Goal: Task Accomplishment & Management: Complete application form

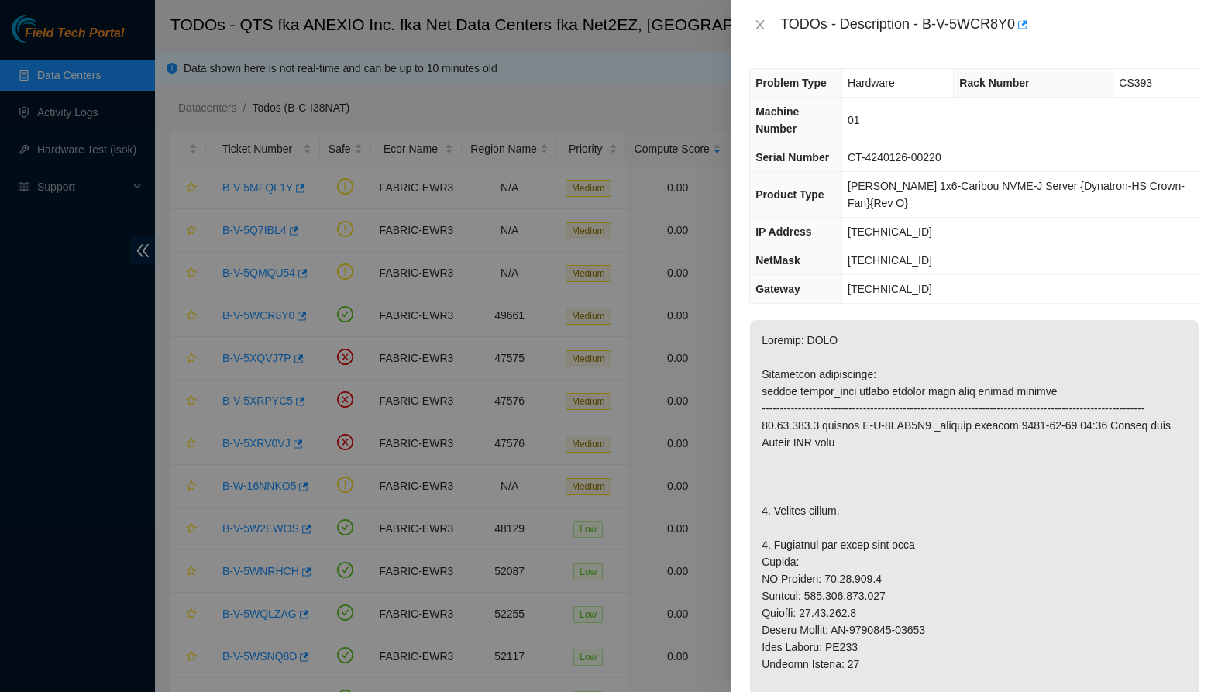
scroll to position [169, 0]
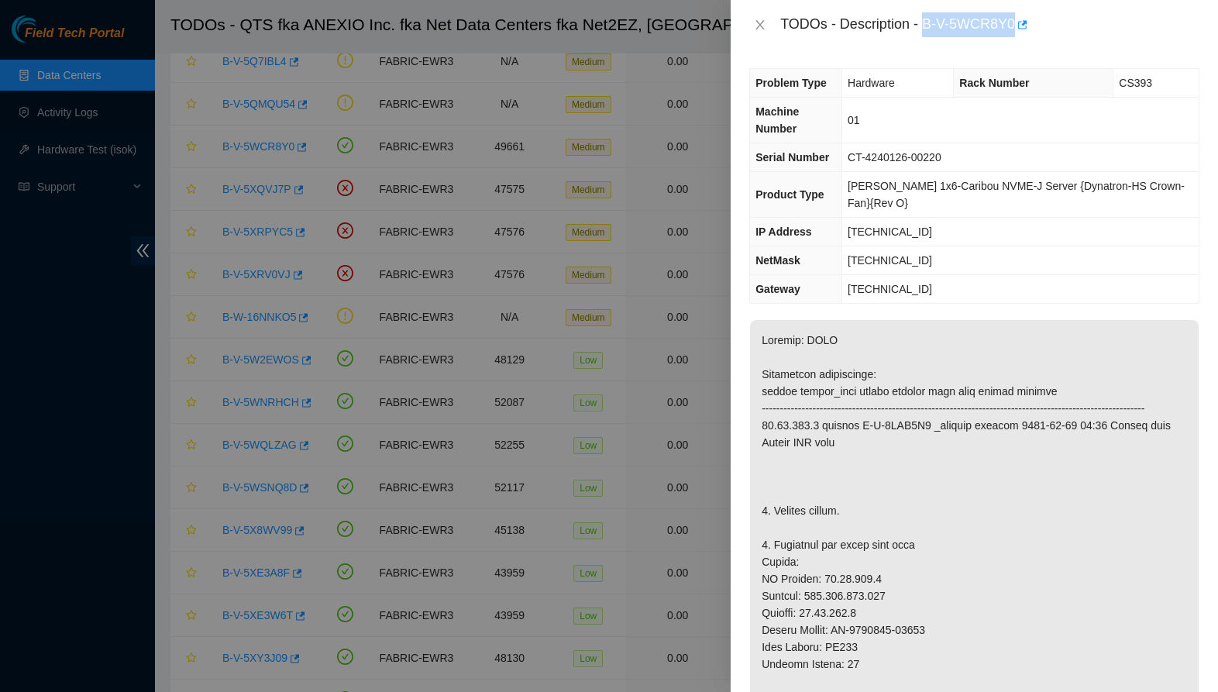
drag, startPoint x: 929, startPoint y: 22, endPoint x: 1020, endPoint y: 26, distance: 91.5
click at [1020, 26] on div "TODOs - Description - B-V-5WCR8Y0" at bounding box center [989, 24] width 419 height 25
copy div "B-V-5WCR8Y0"
click at [758, 32] on button "Close" at bounding box center [760, 25] width 22 height 15
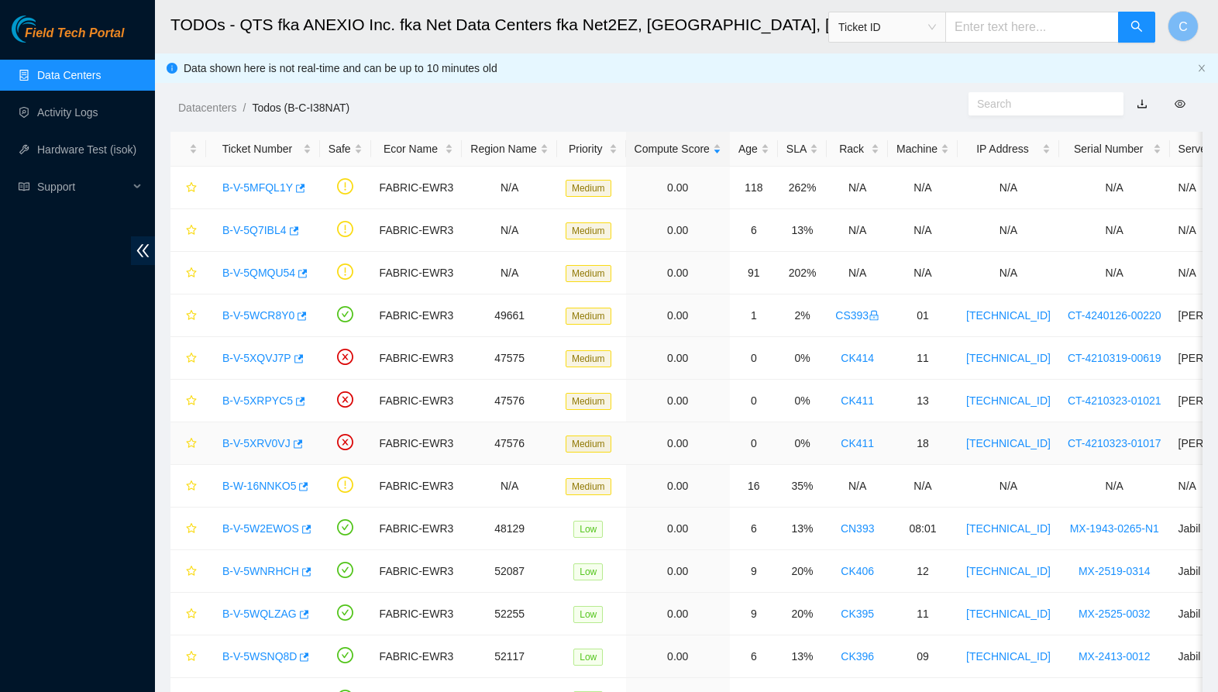
scroll to position [0, 0]
click at [278, 318] on link "B-V-5WCR8Y0" at bounding box center [258, 315] width 72 height 12
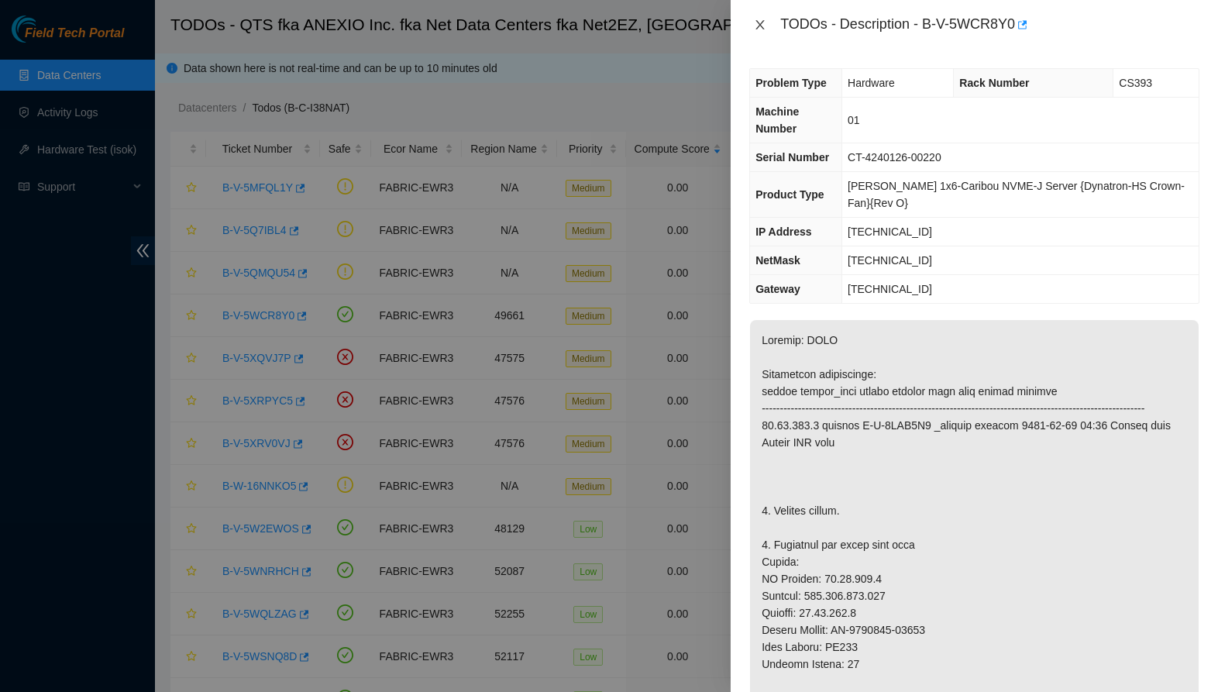
click at [762, 22] on icon "close" at bounding box center [760, 25] width 12 height 12
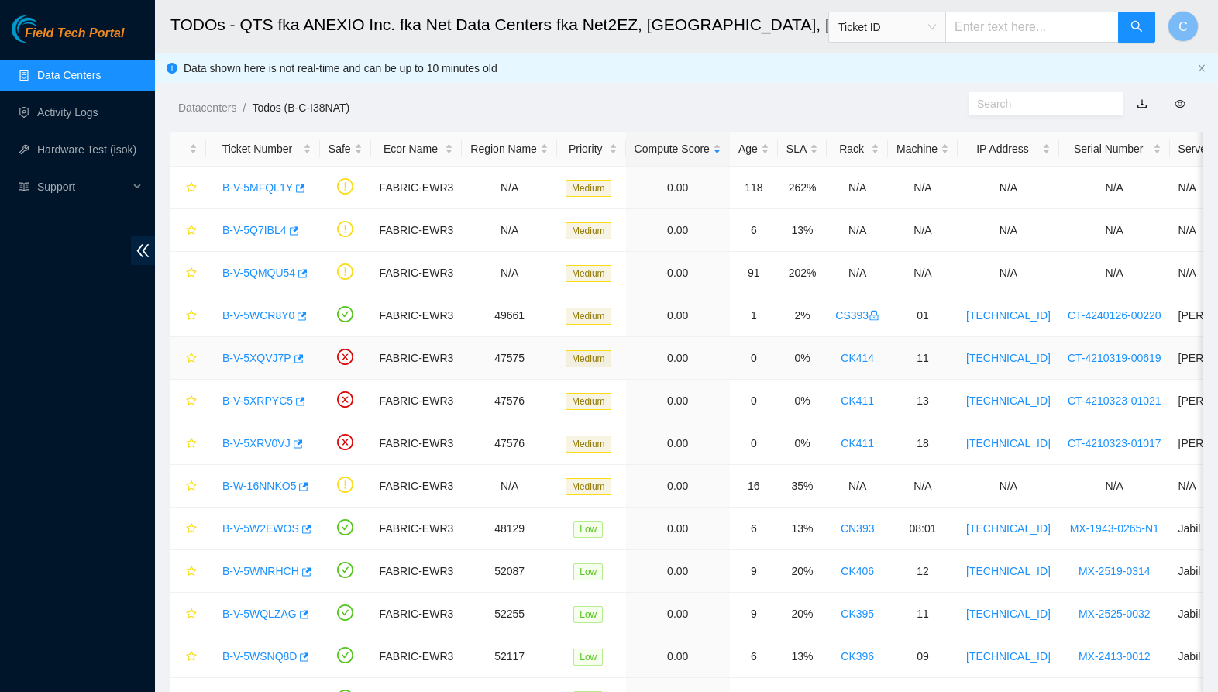
click at [251, 357] on link "B-V-5XQVJ7P" at bounding box center [256, 358] width 69 height 12
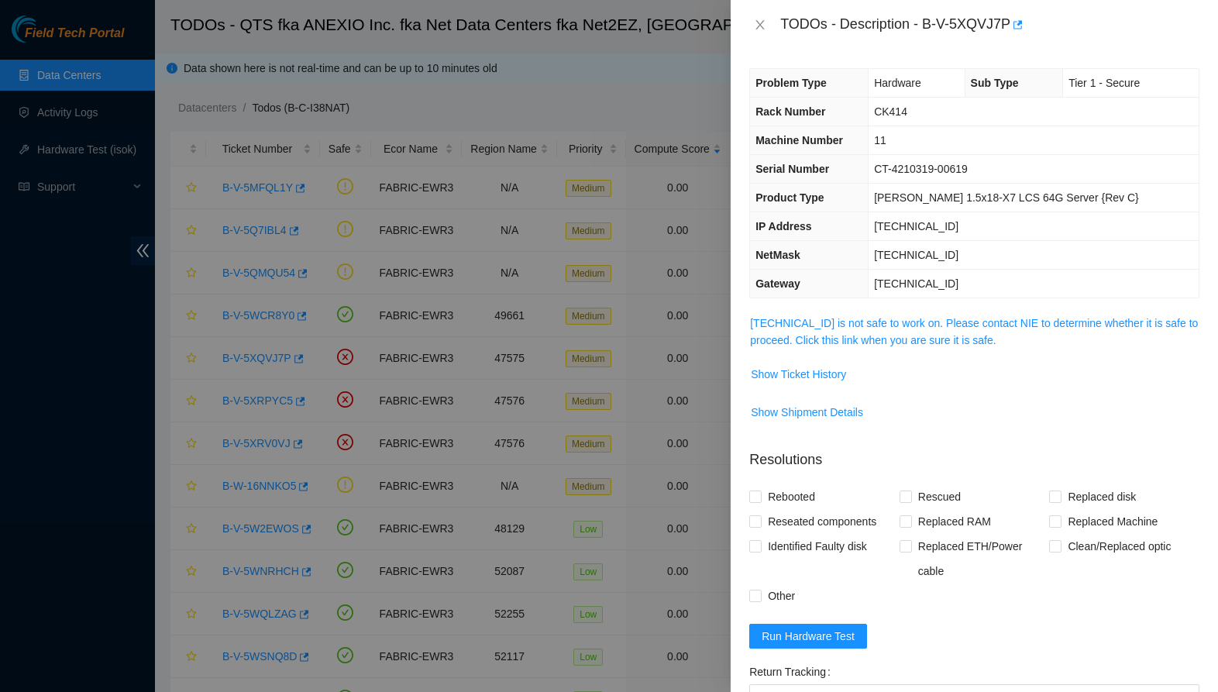
click at [870, 331] on span "[TECHNICAL_ID] is not safe to work on. Please contact NIE to determine whether …" at bounding box center [974, 332] width 449 height 34
click at [870, 328] on link "[TECHNICAL_ID] is not safe to work on. Please contact NIE to determine whether …" at bounding box center [974, 331] width 448 height 29
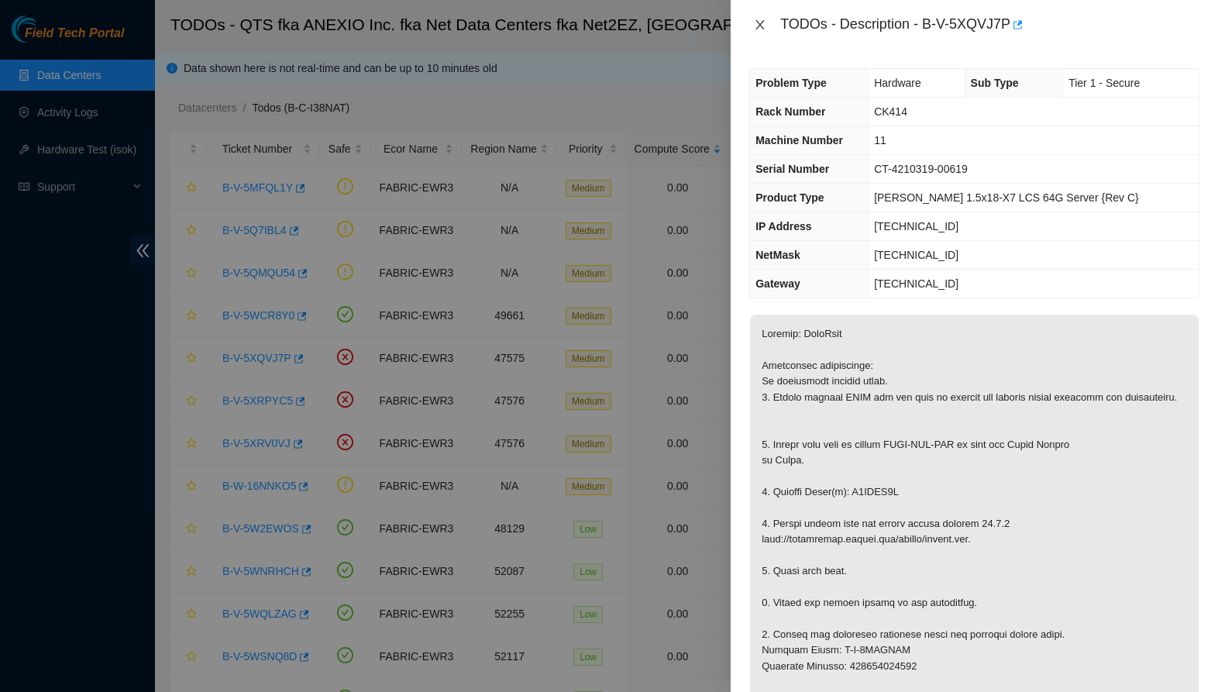
click at [758, 26] on icon "close" at bounding box center [760, 25] width 12 height 12
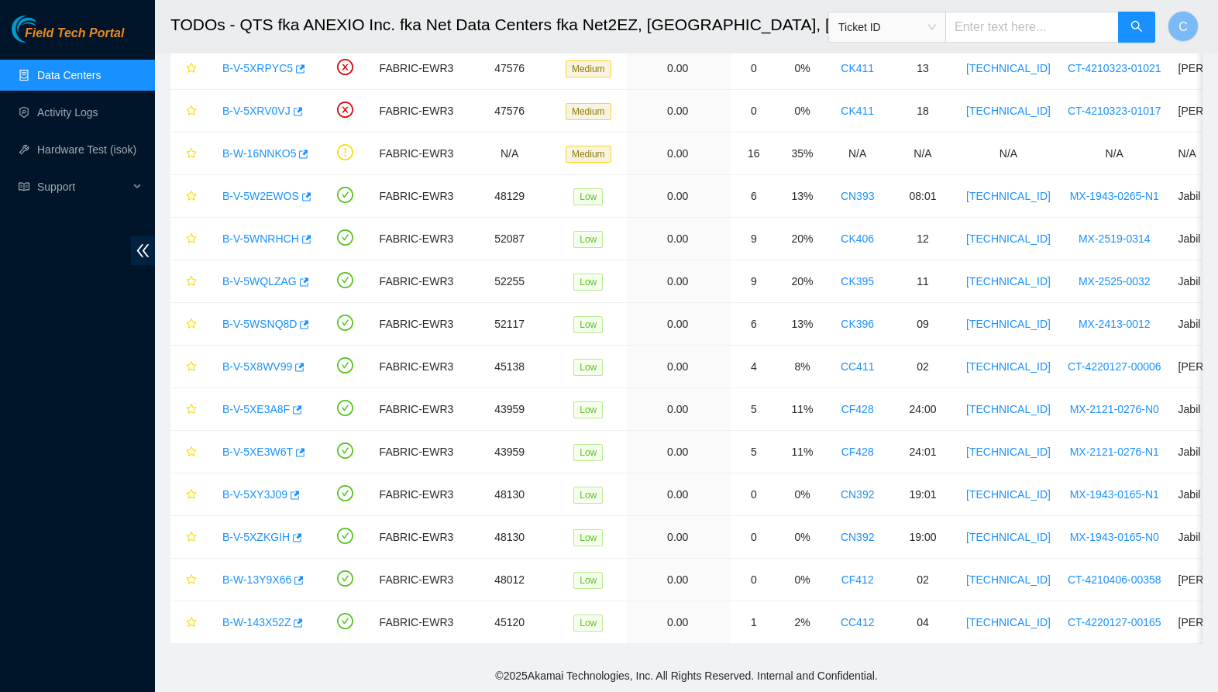
scroll to position [332, 0]
click at [274, 581] on link "B-W-13Y9X66" at bounding box center [256, 579] width 69 height 12
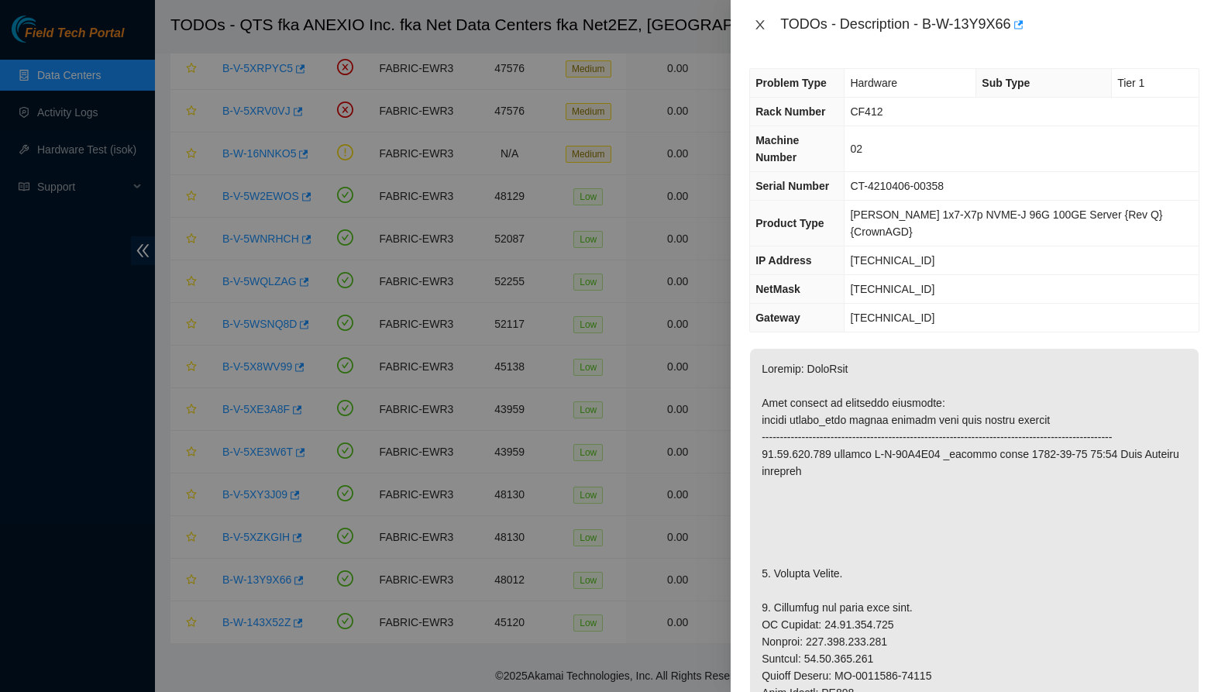
click at [763, 29] on icon "close" at bounding box center [760, 24] width 9 height 9
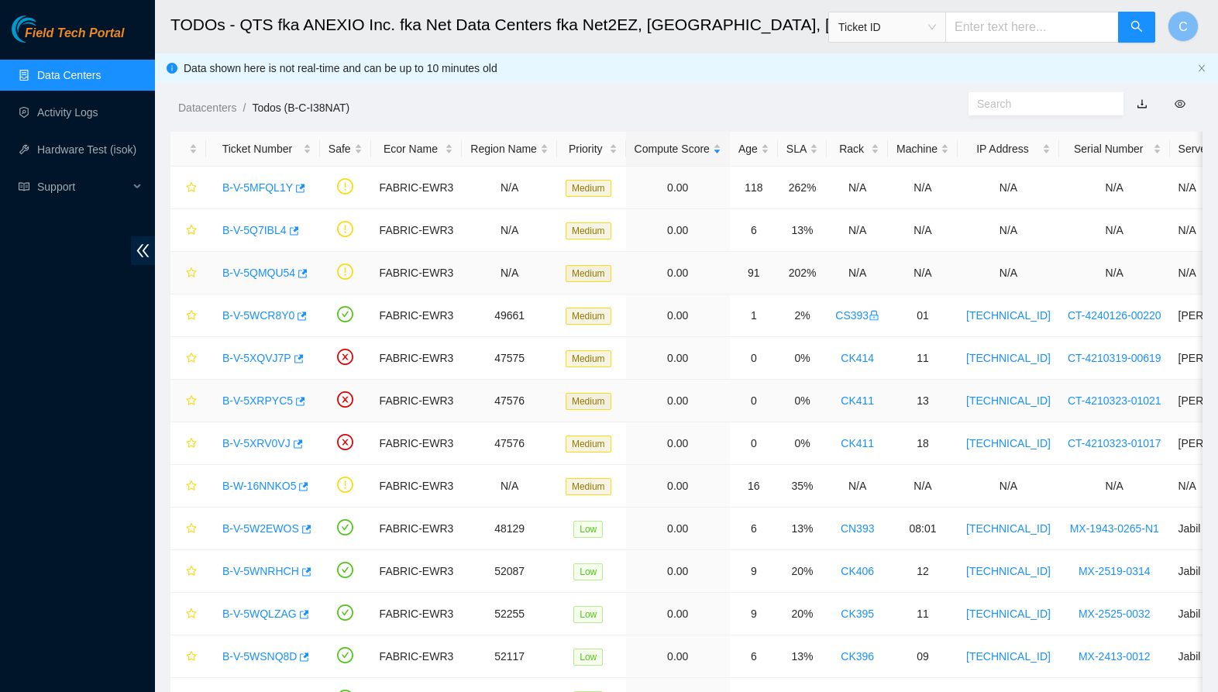
scroll to position [0, 0]
click at [264, 442] on link "B-V-5XRV0VJ" at bounding box center [256, 443] width 68 height 12
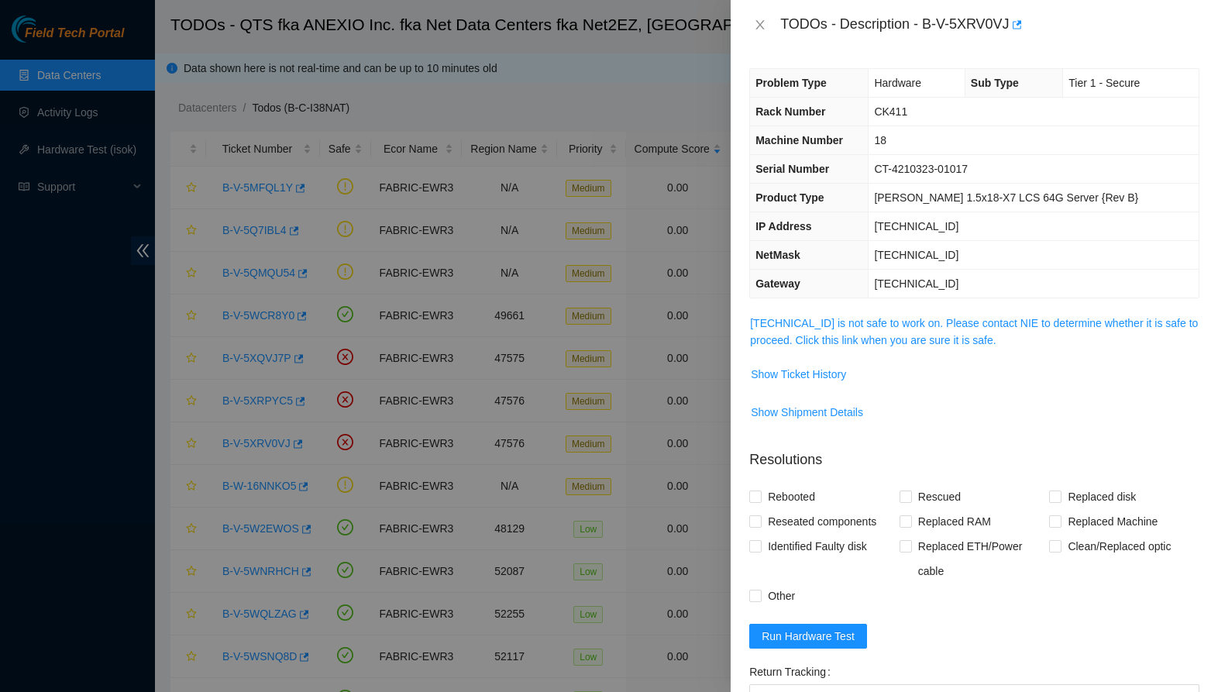
click at [878, 331] on span "[TECHNICAL_ID] is not safe to work on. Please contact NIE to determine whether …" at bounding box center [974, 332] width 449 height 34
click at [878, 327] on link "[TECHNICAL_ID] is not safe to work on. Please contact NIE to determine whether …" at bounding box center [974, 331] width 448 height 29
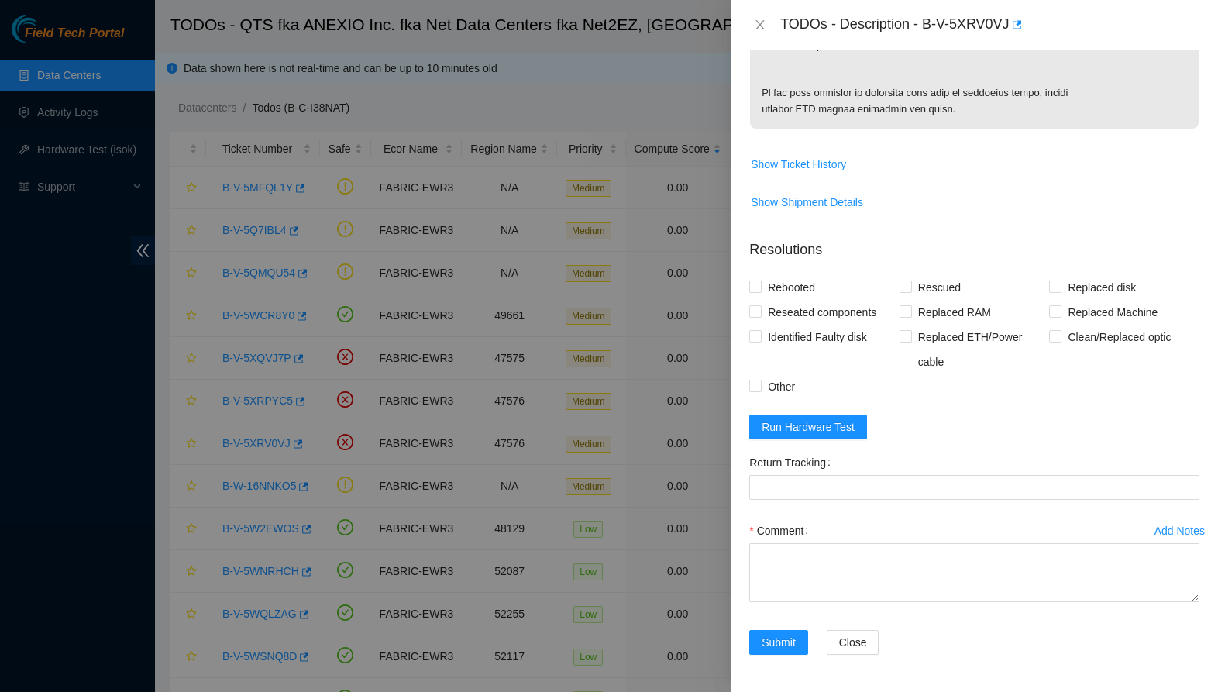
scroll to position [1030, 0]
click at [920, 555] on textarea "Comment" at bounding box center [974, 572] width 450 height 59
paste textarea "-Safely powered down machine. -Removed tray containing disk s/n: S45PNC0R689476…"
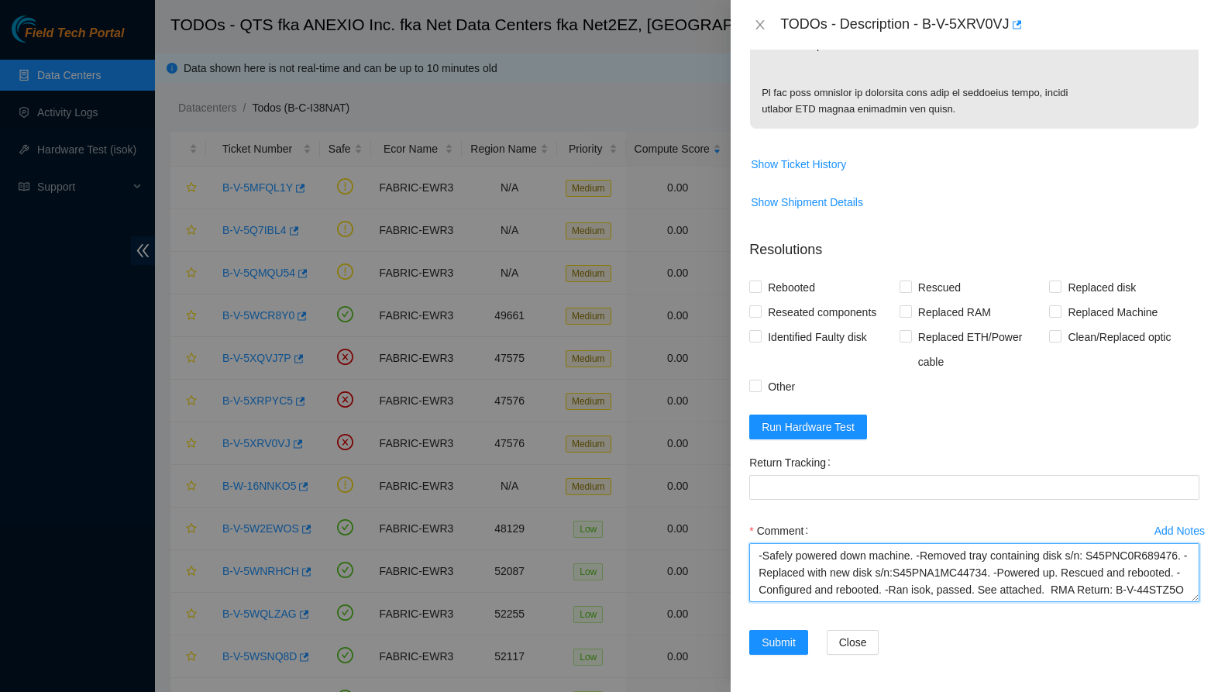
scroll to position [0, 0]
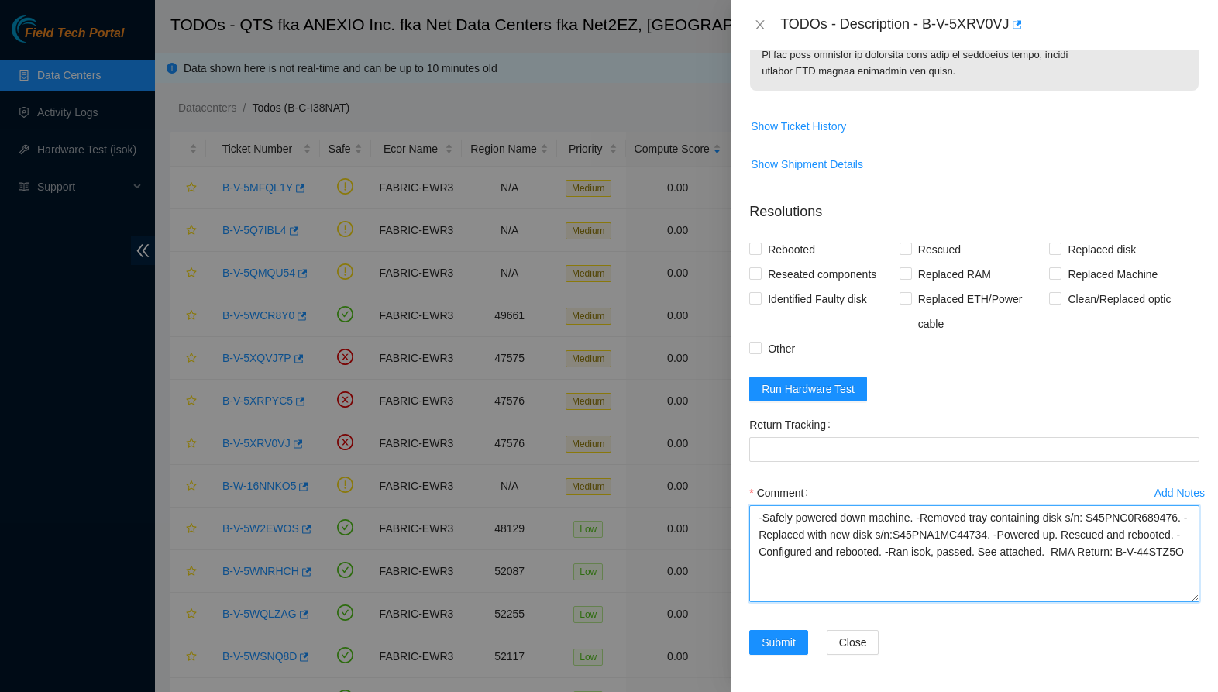
click at [1169, 602] on textarea "-Safely powered down machine. -Removed tray containing disk s/n: S45PNC0R689476…" at bounding box center [974, 553] width 450 height 97
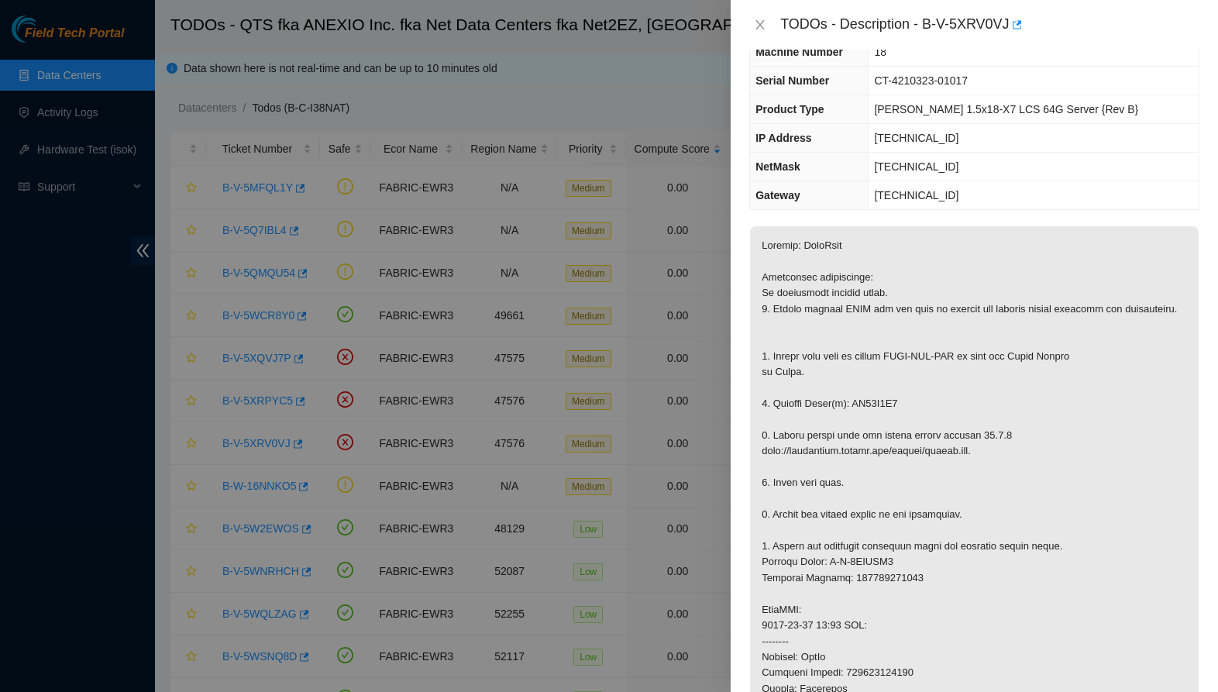
scroll to position [98, 0]
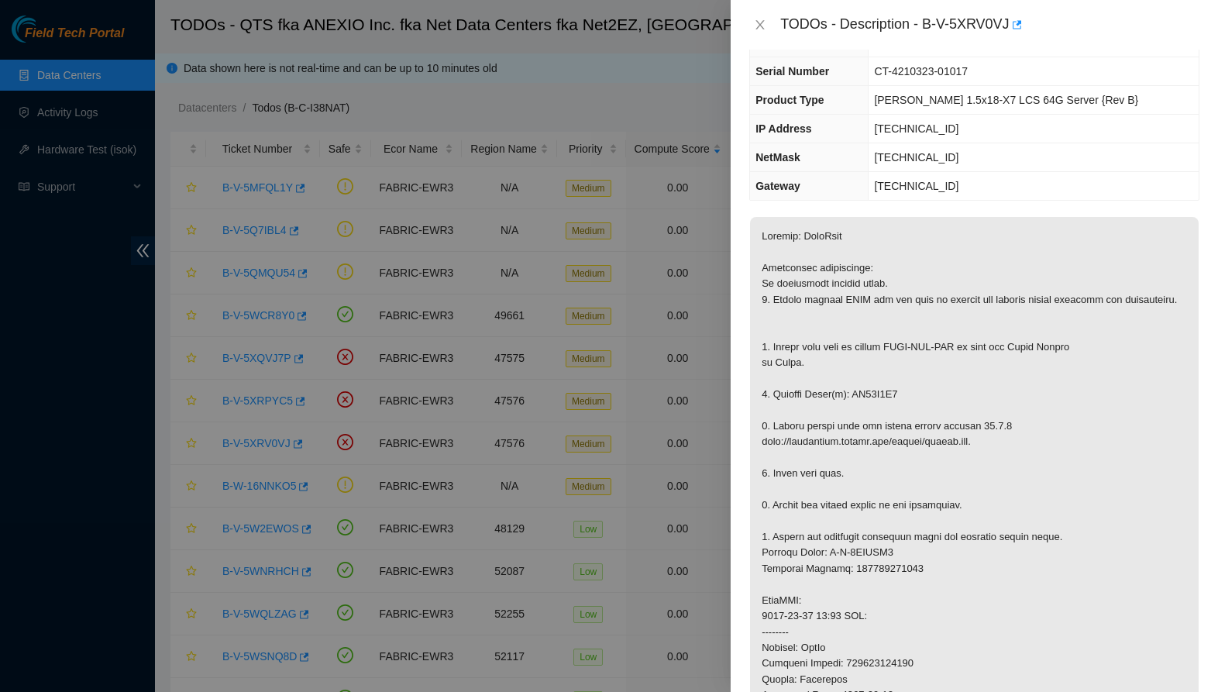
click at [891, 404] on p at bounding box center [974, 608] width 449 height 782
copy p "WS23F6M4"
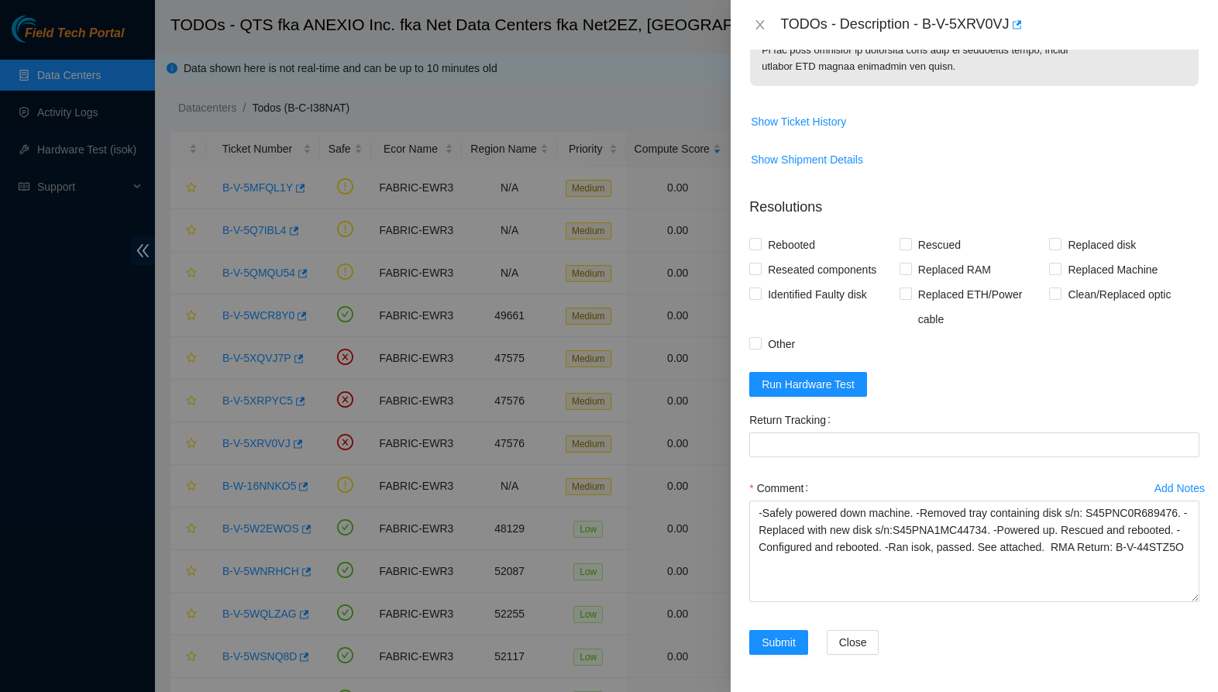
scroll to position [1072, 0]
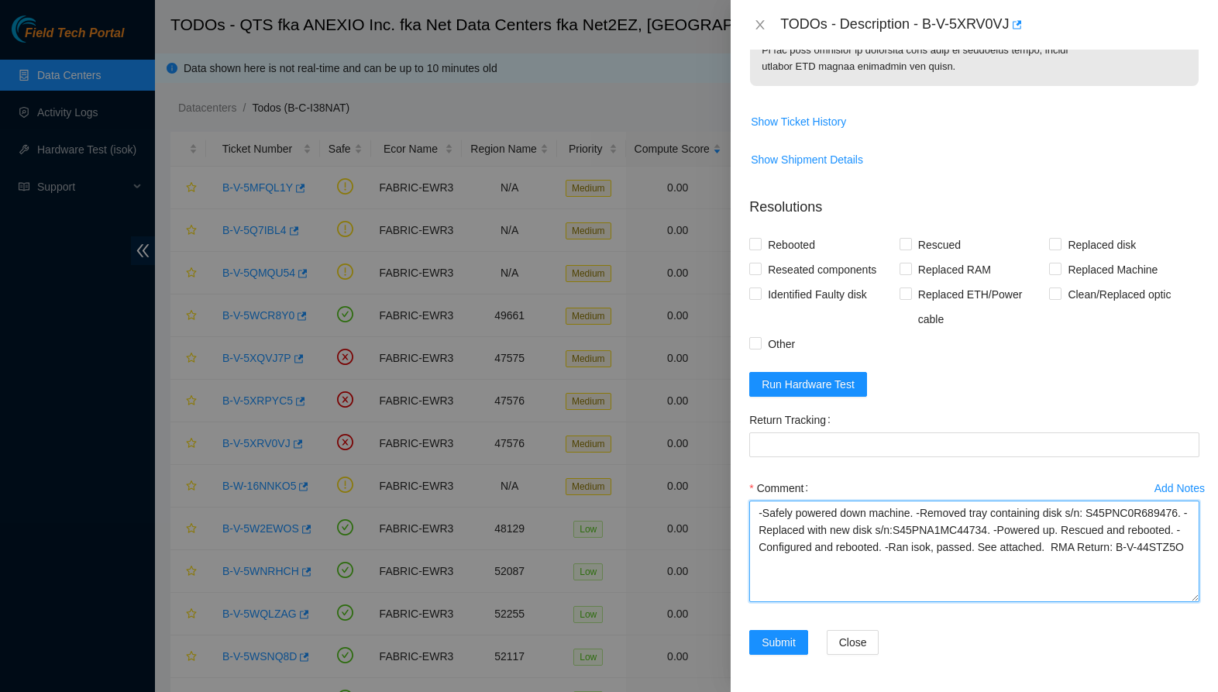
click at [795, 526] on textarea "-Safely powered down machine. -Removed tray containing disk s/n: S45PNC0R689476…" at bounding box center [974, 550] width 450 height 101
paste textarea "WS23F6M4"
click at [968, 531] on textarea "-Safely powered down machine. -Removed tray containing disk s/n: WS23F6M4. -Rep…" at bounding box center [974, 550] width 450 height 101
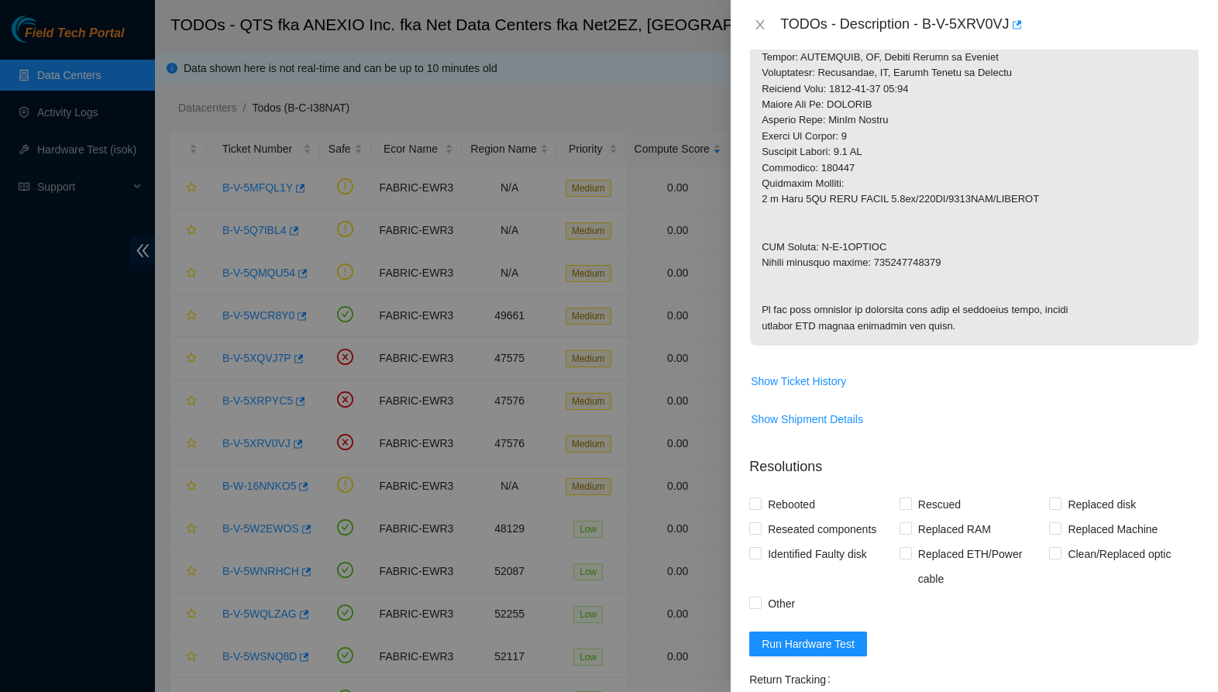
scroll to position [734, 0]
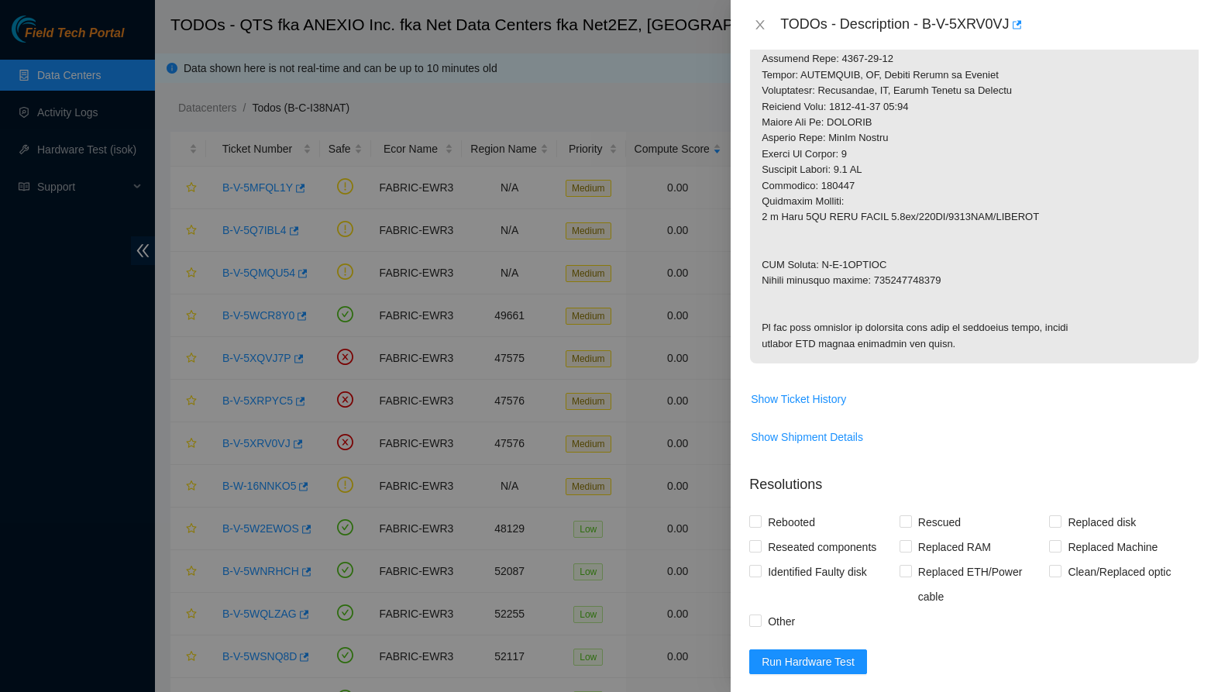
type textarea "-Safely powered down machine. -Removed tray containing disk s/n: WS23F6M4. -Rep…"
copy p "450826223758"
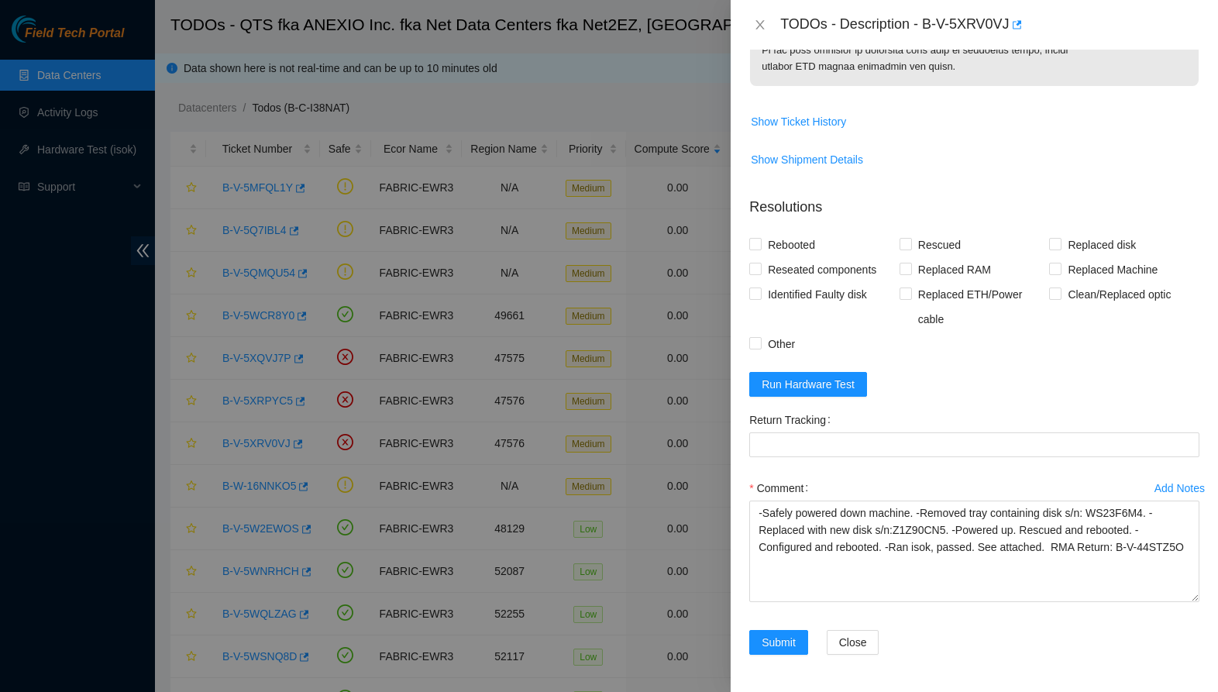
scroll to position [1072, 0]
click at [848, 427] on div "Return Tracking" at bounding box center [974, 419] width 450 height 25
click at [844, 440] on Tracking "Return Tracking" at bounding box center [974, 444] width 450 height 25
paste Tracking "450826223758"
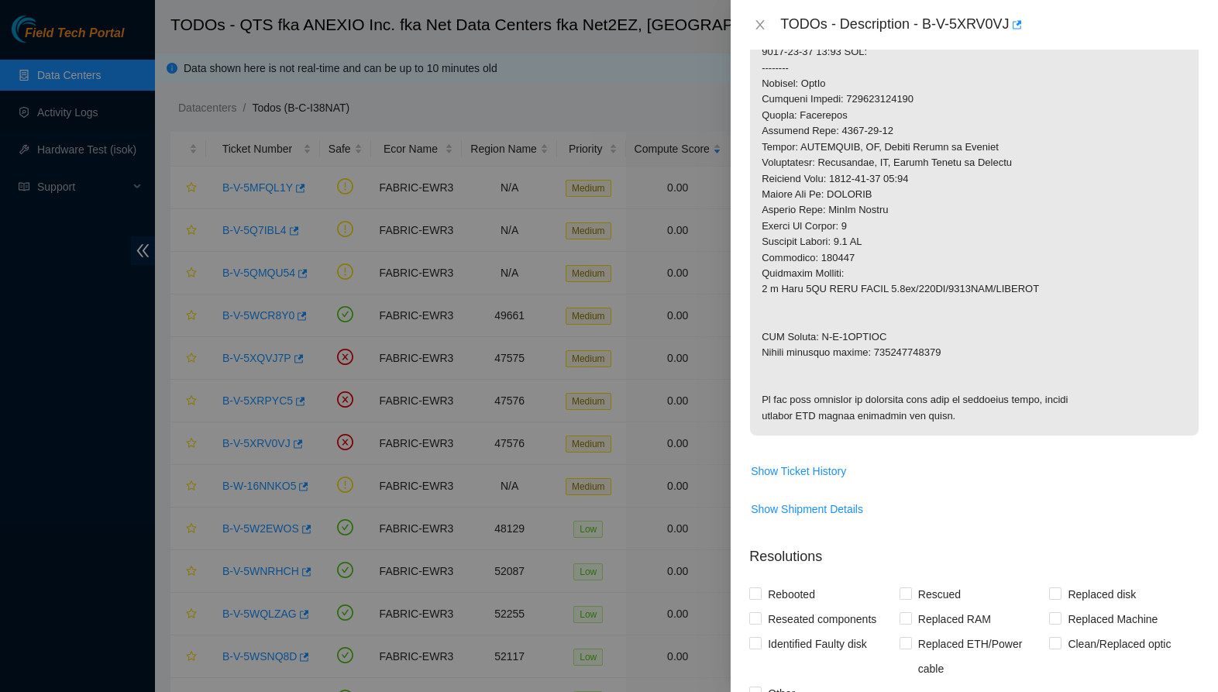
scroll to position [655, 0]
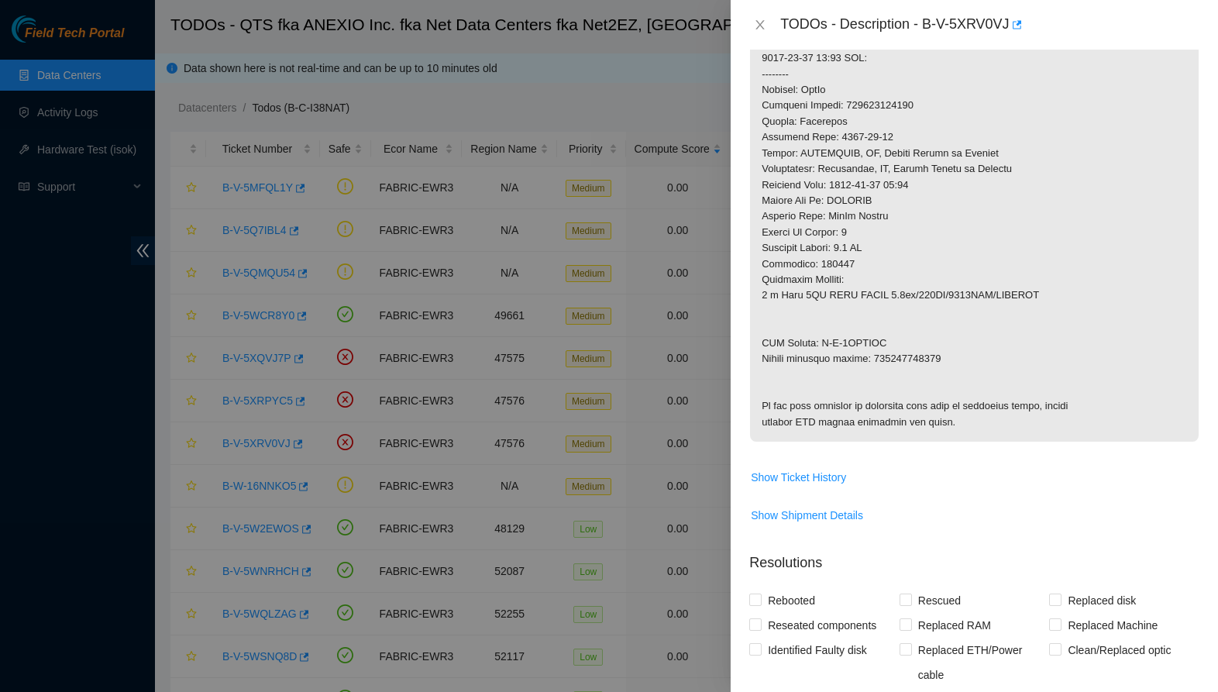
type Tracking "450826223758"
drag, startPoint x: 823, startPoint y: 343, endPoint x: 927, endPoint y: 342, distance: 104.6
click at [927, 342] on p at bounding box center [974, 50] width 449 height 782
copy p "B-V-5XTEPKC"
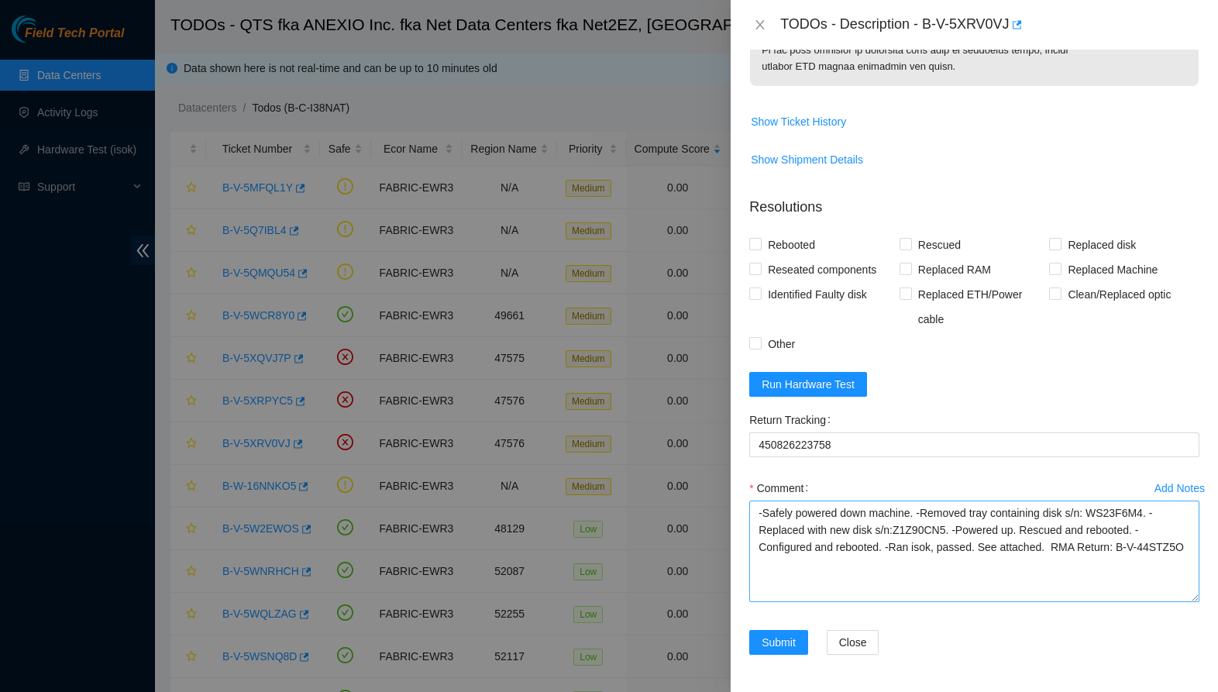
scroll to position [1072, 0]
drag, startPoint x: 1127, startPoint y: 548, endPoint x: 1127, endPoint y: 565, distance: 16.3
click at [1127, 565] on textarea "-Safely powered down machine. -Removed tray containing disk s/n: WS23F6M4. -Rep…" at bounding box center [974, 550] width 450 height 101
paste textarea "5XTEPKC"
type textarea "-Safely powered down machine. -Removed tray containing disk s/n: WS23F6M4. -Rep…"
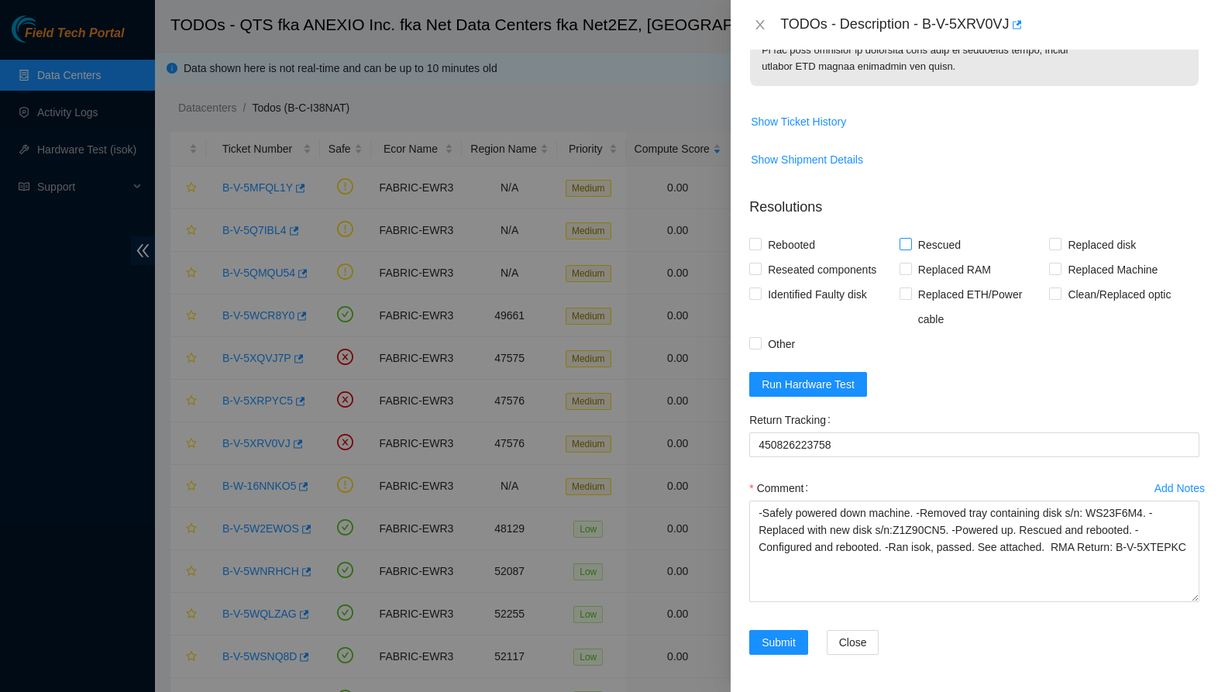
click at [944, 236] on span "Rescued" at bounding box center [939, 244] width 55 height 25
click at [910, 238] on input "Rescued" at bounding box center [904, 243] width 11 height 11
checkbox input "true"
click at [1102, 238] on span "Replaced disk" at bounding box center [1101, 244] width 81 height 25
click at [1060, 238] on input "Replaced disk" at bounding box center [1054, 243] width 11 height 11
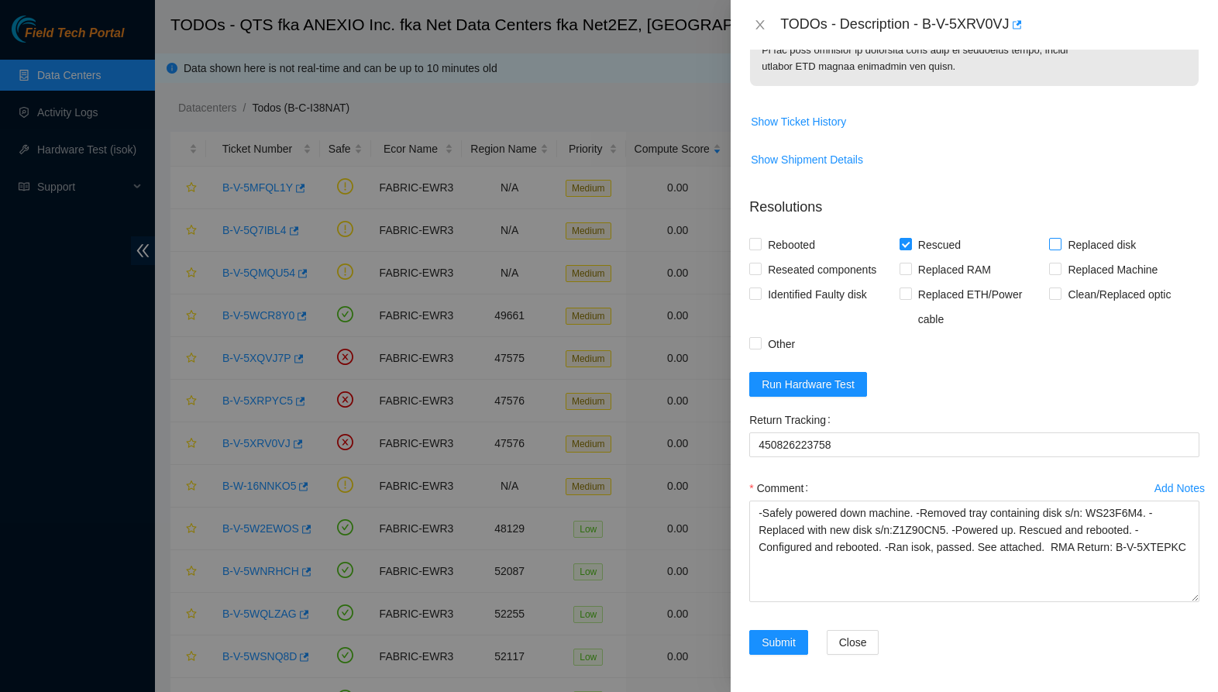
checkbox input "true"
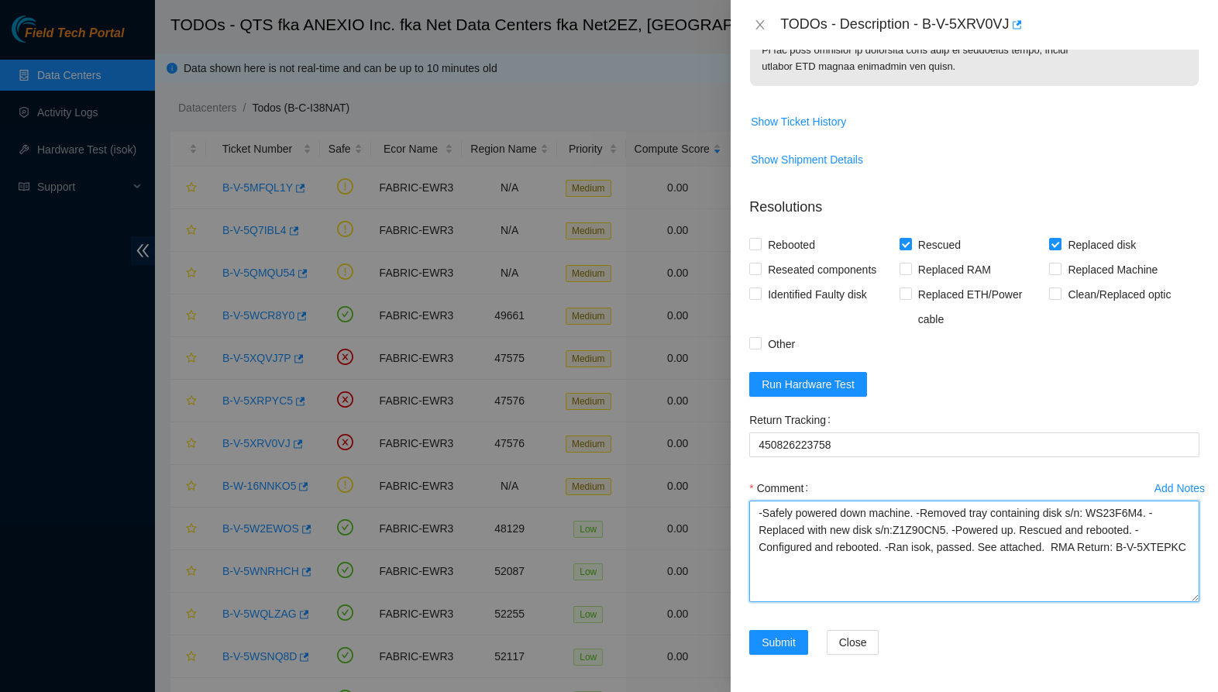
click at [854, 569] on textarea "-Safely powered down machine. -Removed tray containing disk s/n: WS23F6M4. -Rep…" at bounding box center [974, 550] width 450 height 101
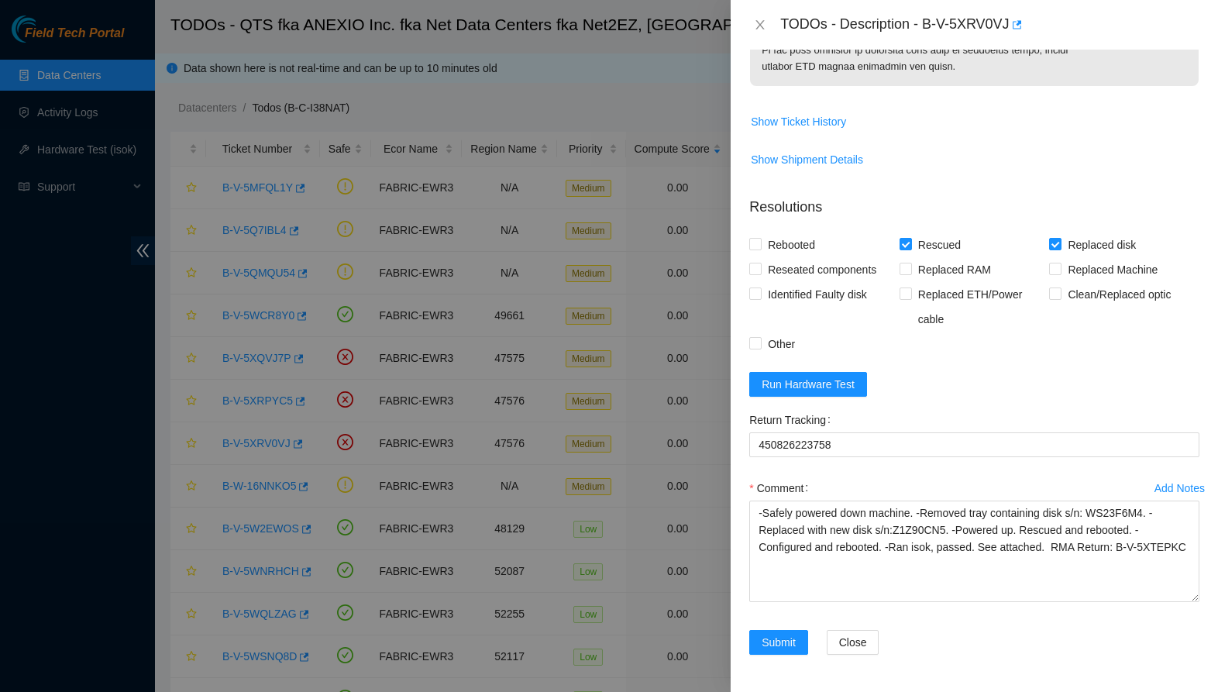
click at [827, 367] on form "Resolutions Rebooted Rescued Replaced disk Reseated components Replaced RAM Rep…" at bounding box center [974, 428] width 450 height 488
click at [829, 379] on span "Run Hardware Test" at bounding box center [808, 384] width 93 height 17
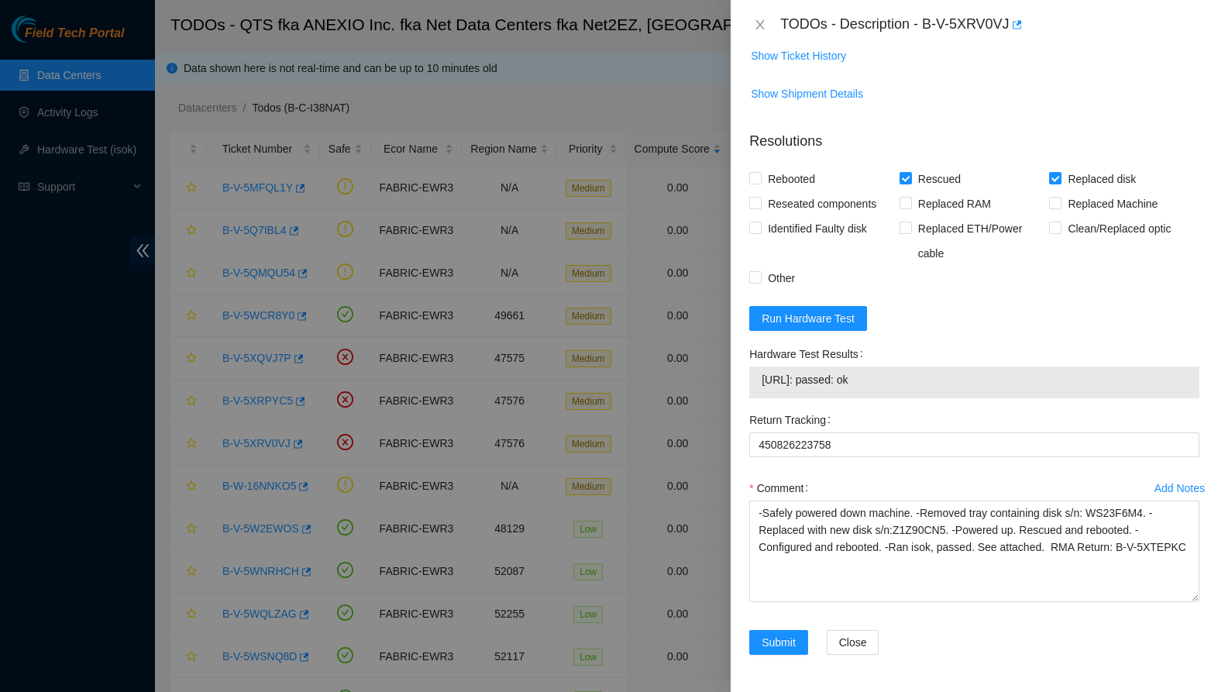
scroll to position [1138, 0]
click at [779, 649] on span "Submit" at bounding box center [779, 642] width 34 height 17
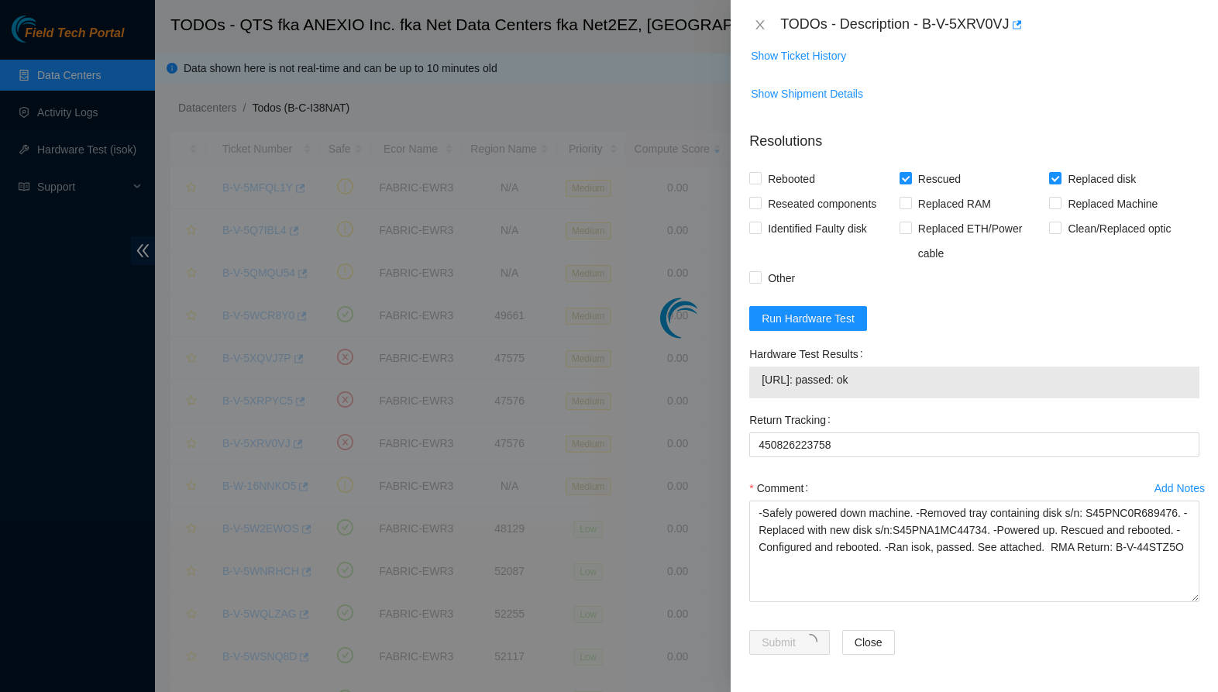
scroll to position [148, 0]
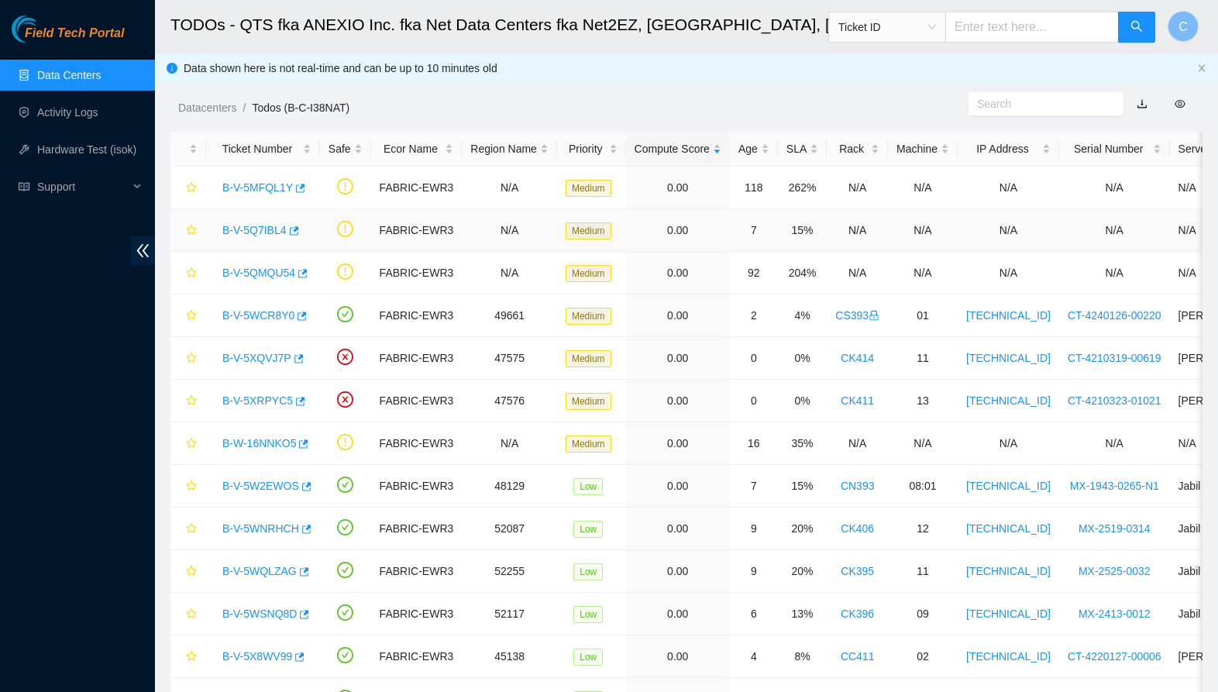
click at [273, 229] on link "B-V-5Q7IBL4" at bounding box center [254, 230] width 64 height 12
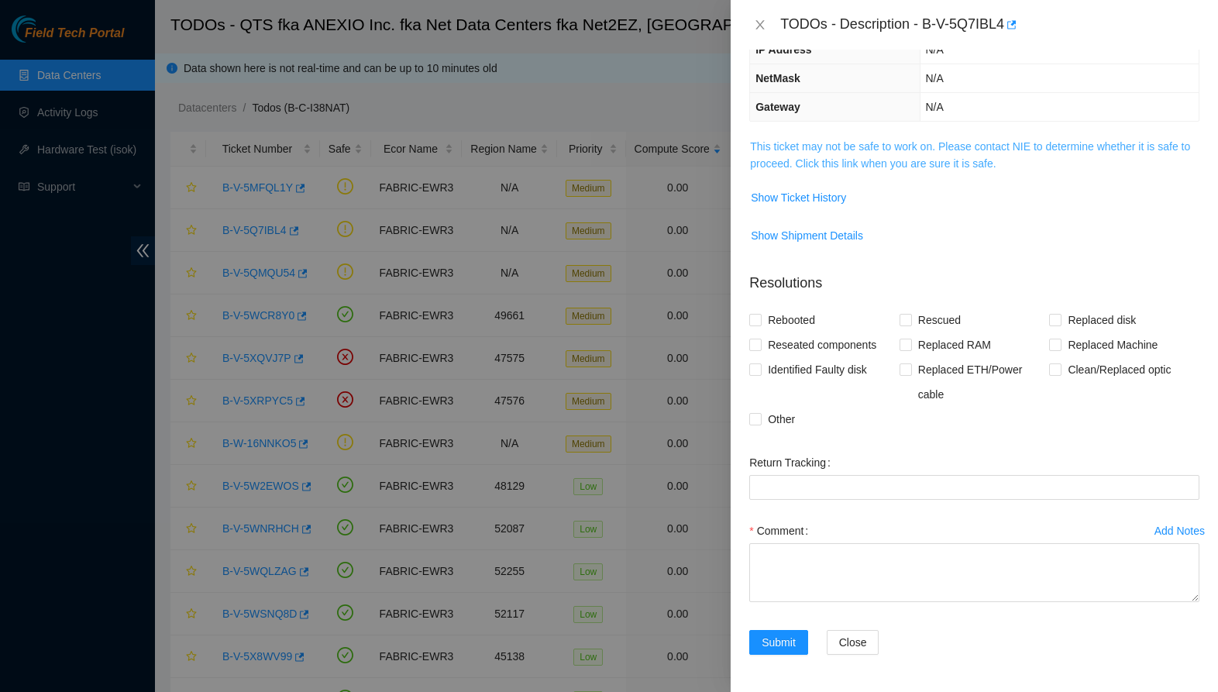
click at [901, 163] on link "This ticket may not be safe to work on. Please contact NIE to determine whether…" at bounding box center [970, 154] width 440 height 29
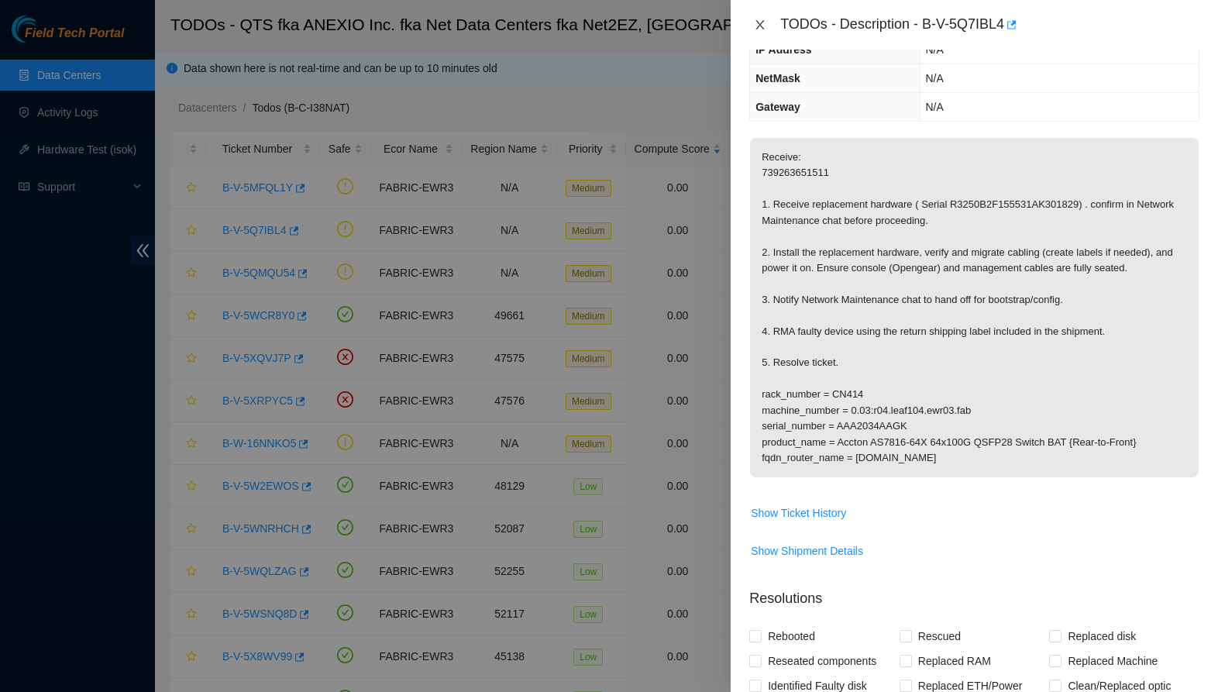
click at [761, 25] on icon "close" at bounding box center [760, 24] width 9 height 9
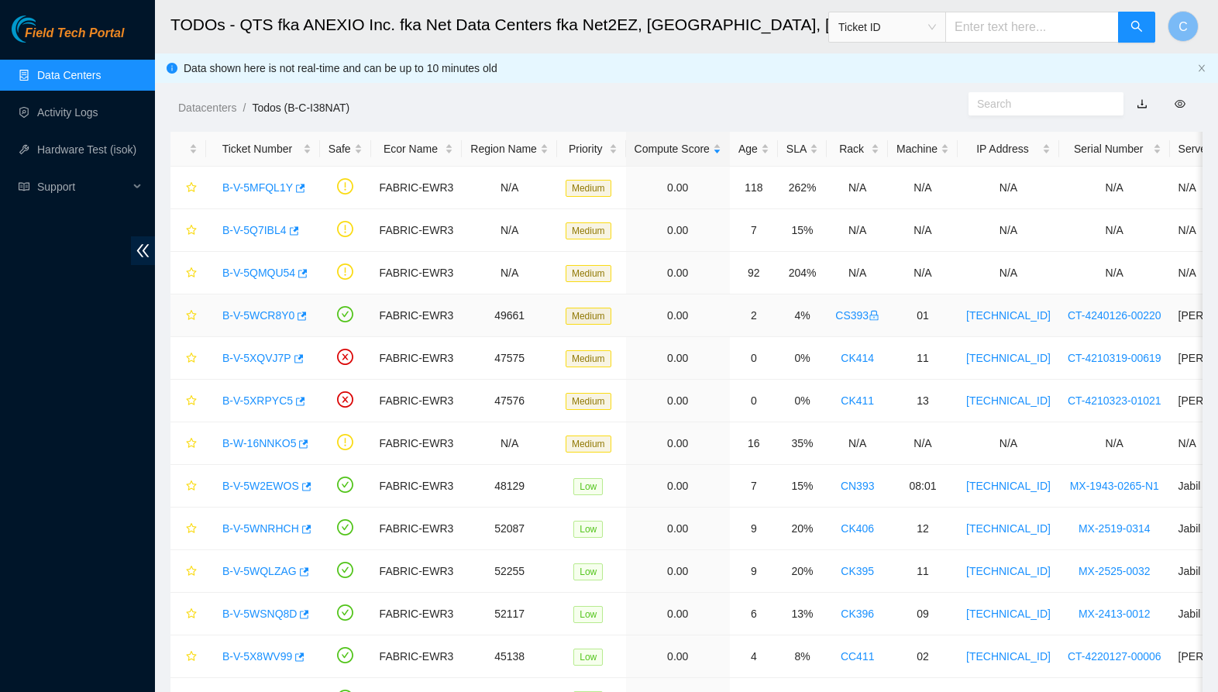
click at [250, 318] on link "B-V-5WCR8Y0" at bounding box center [258, 315] width 72 height 12
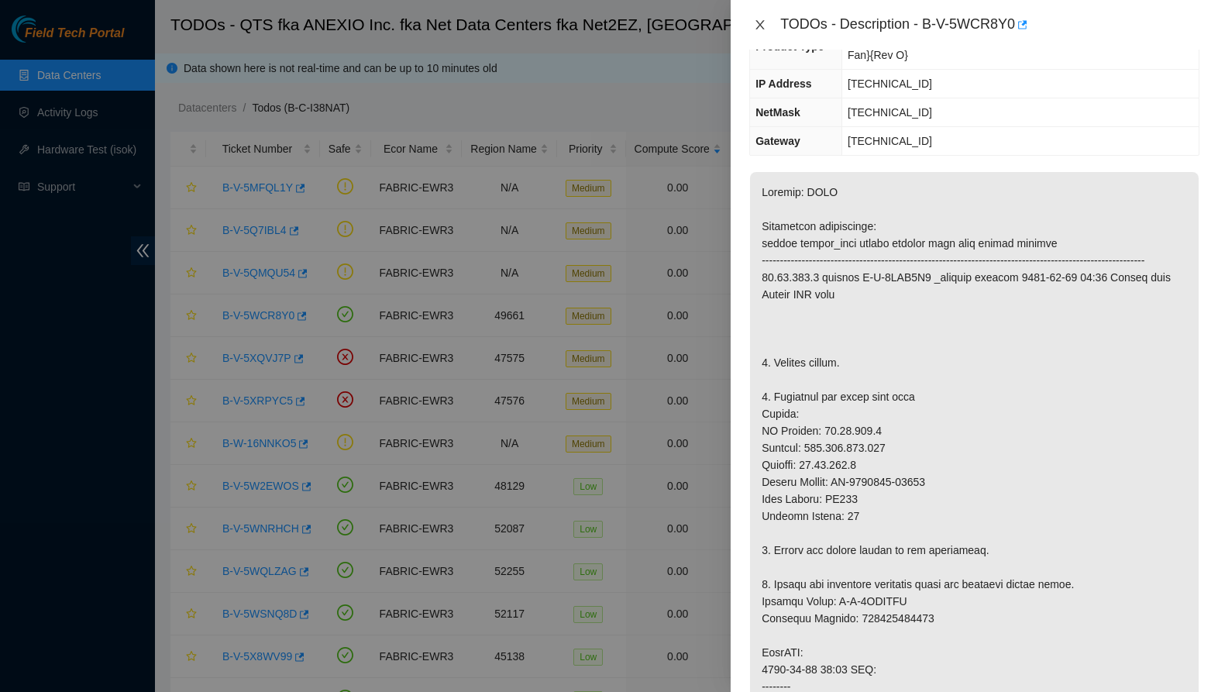
click at [762, 22] on icon "close" at bounding box center [760, 25] width 12 height 12
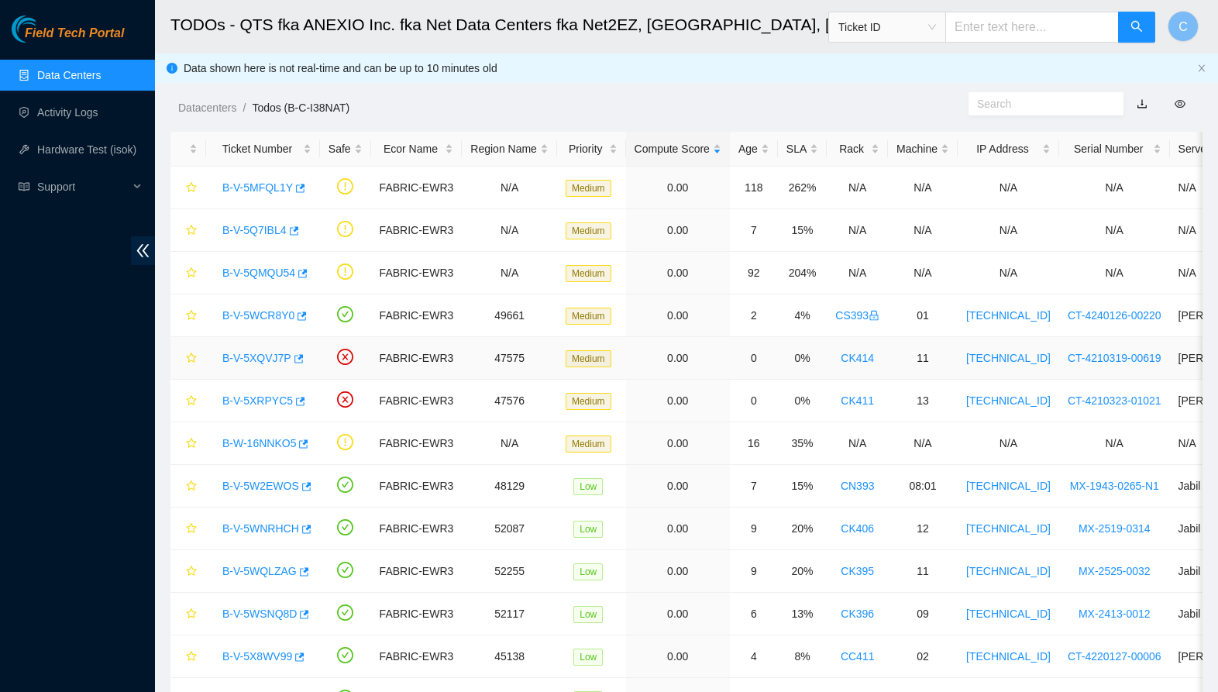
click at [248, 358] on link "B-V-5XQVJ7P" at bounding box center [256, 358] width 69 height 12
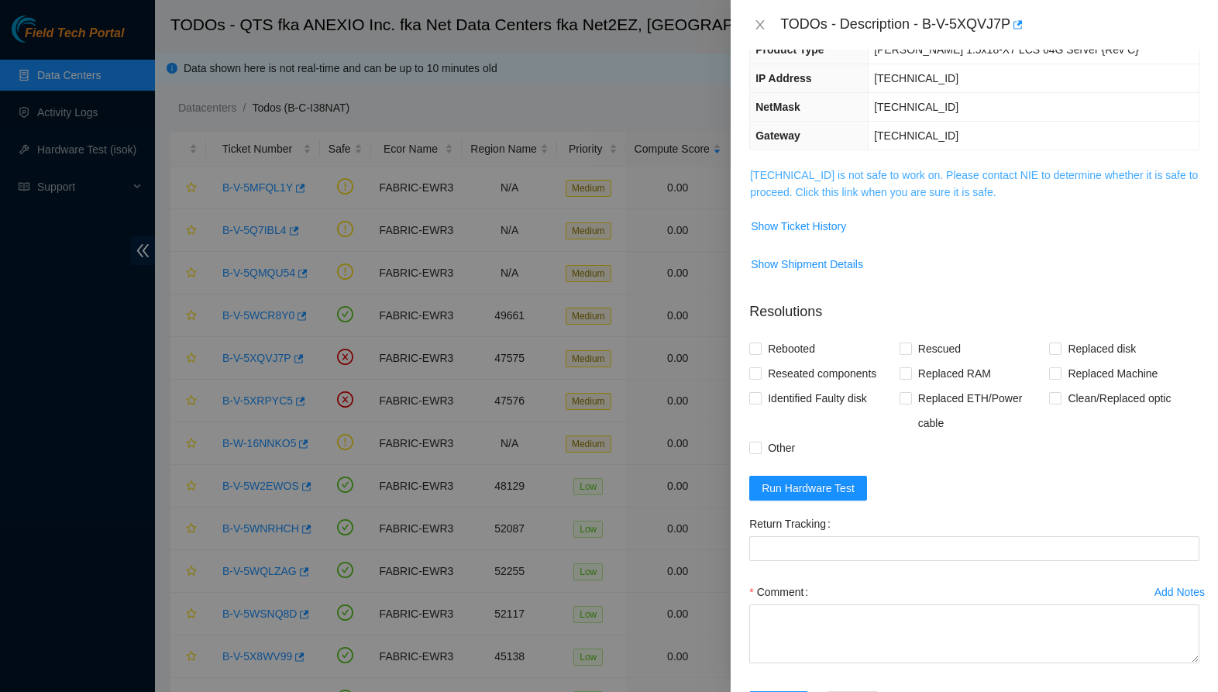
click at [907, 186] on link "[TECHNICAL_ID] is not safe to work on. Please contact NIE to determine whether …" at bounding box center [974, 183] width 448 height 29
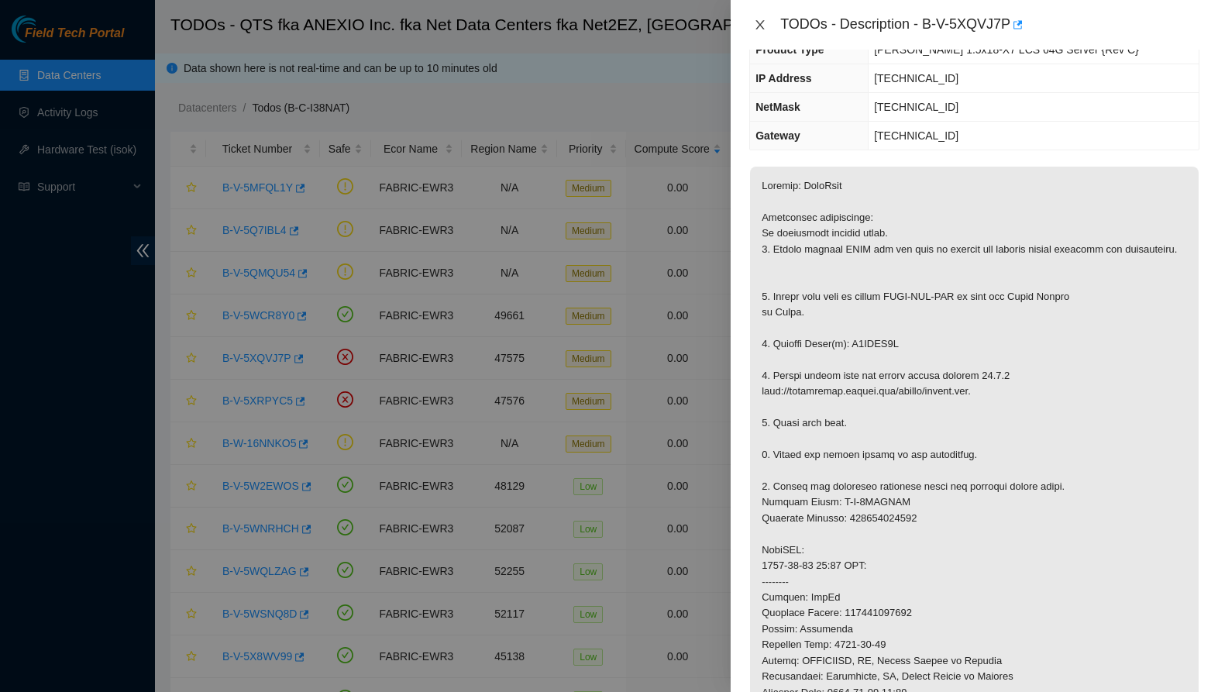
click at [756, 29] on icon "close" at bounding box center [760, 24] width 9 height 9
